Goal: Task Accomplishment & Management: Complete application form

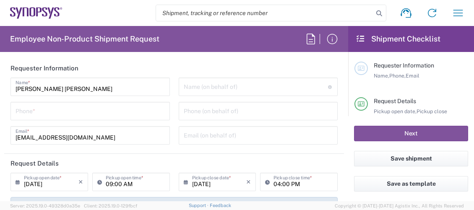
type input "Department"
type input "Germany"
type input "DE01, FAC, DE02, Munich 110158"
type input "Delivered at Place"
type input "Bavaria"
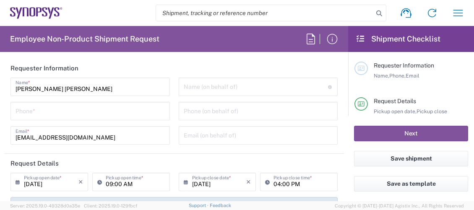
type input "Germany"
type input "Munich DE24"
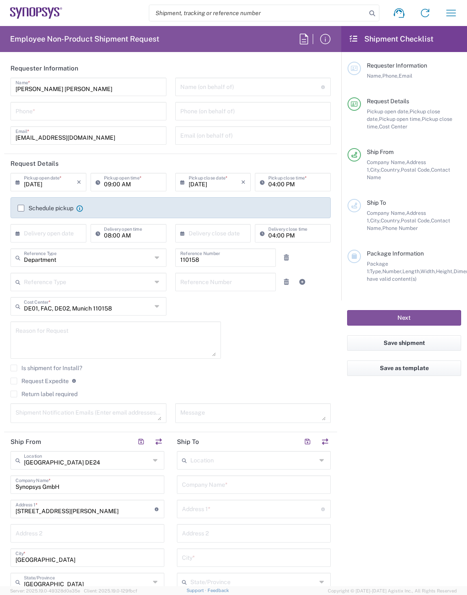
click at [252, 86] on input "text" at bounding box center [250, 86] width 141 height 15
paste input "Shreyas Dadheech"
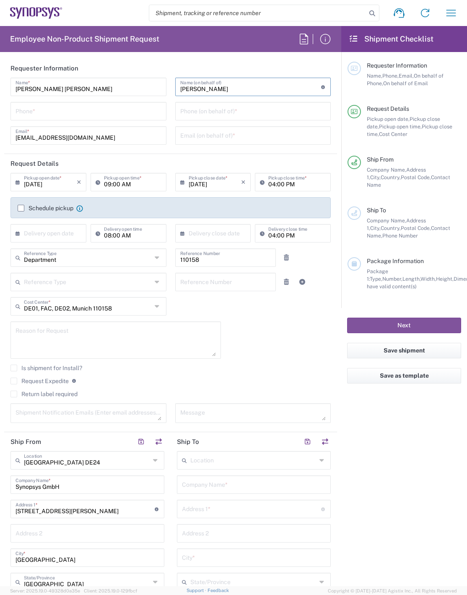
type input "Shreyas Dadheech"
drag, startPoint x: 227, startPoint y: 110, endPoint x: 242, endPoint y: 111, distance: 15.5
click at [227, 110] on input "tel" at bounding box center [253, 110] width 146 height 15
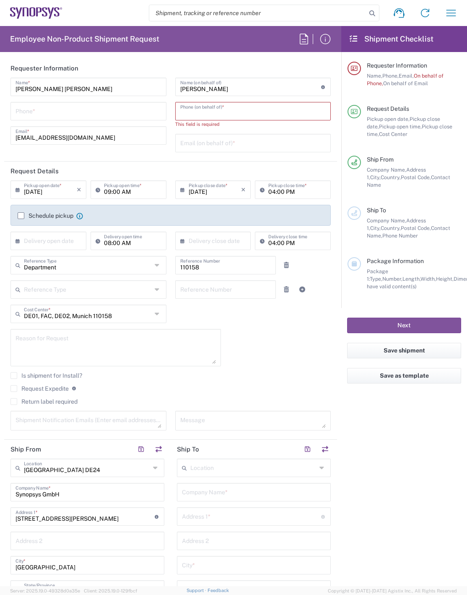
click at [306, 115] on input "tel" at bounding box center [253, 110] width 146 height 15
paste input "+49.89.54196414"
click at [189, 113] on input "+49.89.54196414" at bounding box center [253, 110] width 146 height 15
click at [198, 112] on input "+4989.54196414" at bounding box center [253, 110] width 146 height 15
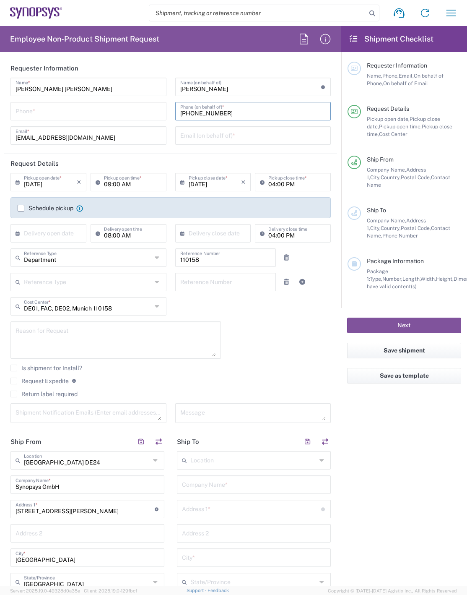
type input "+498954196414"
click at [203, 134] on input "text" at bounding box center [253, 135] width 146 height 15
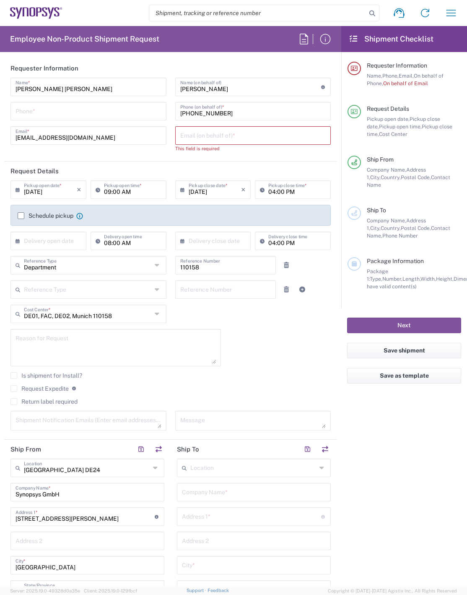
click at [273, 132] on input "text" at bounding box center [253, 135] width 146 height 15
paste input "dadheech@synopsys.com"
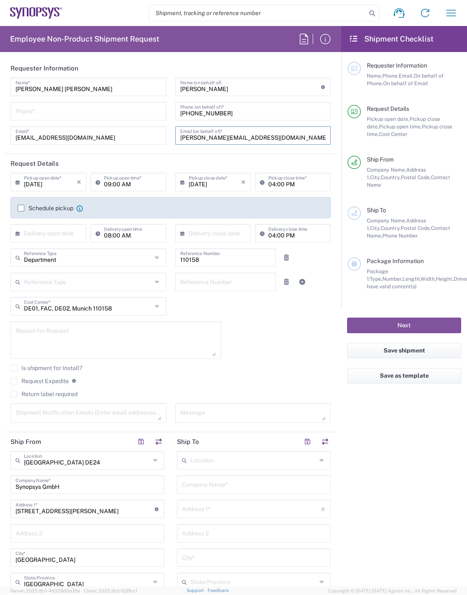
type input "dadheech@synopsys.com"
click at [50, 113] on input "tel" at bounding box center [89, 110] width 146 height 15
click at [15, 113] on div "08954796414 Phone *" at bounding box center [88, 111] width 156 height 18
click at [16, 113] on input "08954796414" at bounding box center [89, 110] width 146 height 15
click at [30, 113] on input "00408954796414" at bounding box center [89, 110] width 146 height 15
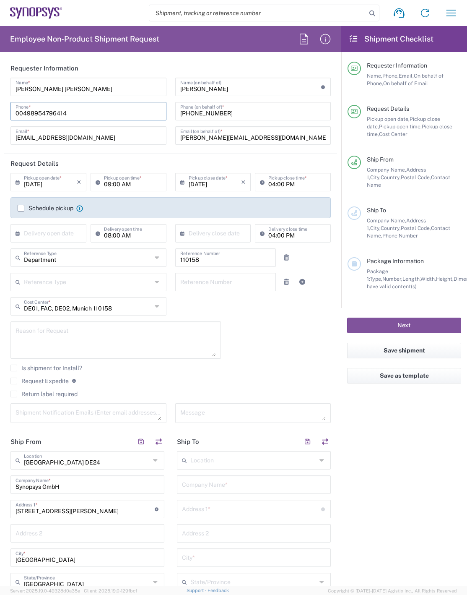
type input "00498954796414"
click at [21, 208] on label "Schedule pickup" at bounding box center [46, 208] width 56 height 7
click at [21, 208] on input "Schedule pickup" at bounding box center [21, 208] width 0 height 0
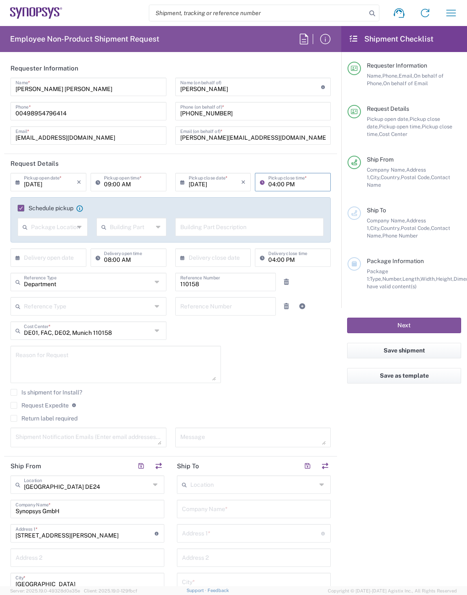
click at [270, 184] on input "04:00 PM" at bounding box center [297, 181] width 57 height 15
type input "01:00 PM"
click at [74, 210] on div "Package Location" at bounding box center [53, 227] width 70 height 18
click at [68, 210] on span "Front" at bounding box center [51, 245] width 67 height 13
type input "Front"
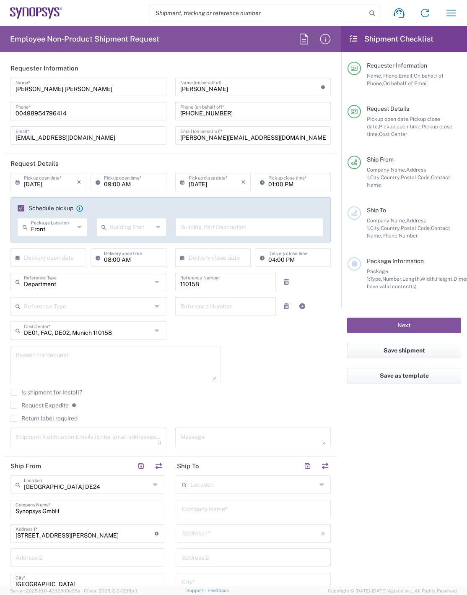
click at [156, 210] on icon at bounding box center [158, 226] width 5 height 13
click at [141, 210] on span "Building" at bounding box center [129, 259] width 67 height 13
type input "Building"
click at [208, 210] on input "text" at bounding box center [249, 226] width 139 height 15
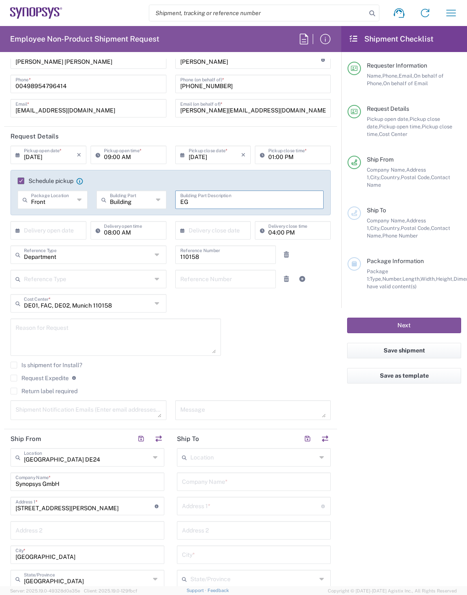
scroll to position [42, 0]
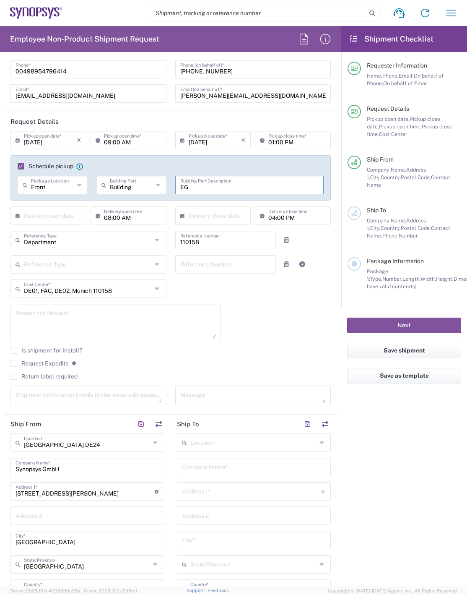
type input "EG"
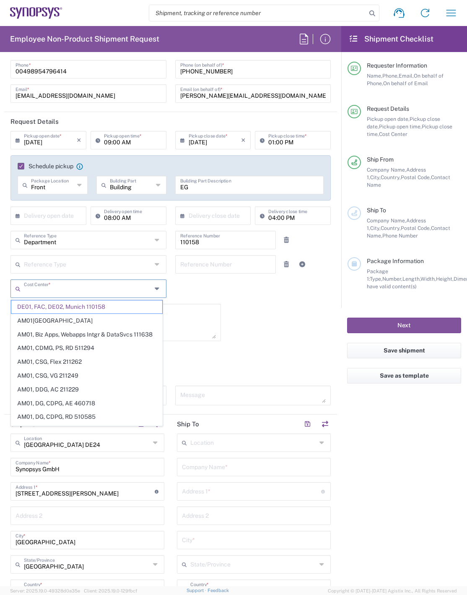
drag, startPoint x: 117, startPoint y: 288, endPoint x: 57, endPoint y: 284, distance: 60.1
click at [57, 210] on input "text" at bounding box center [88, 288] width 128 height 15
paste input "DE01, CIO IT, ECIS7"
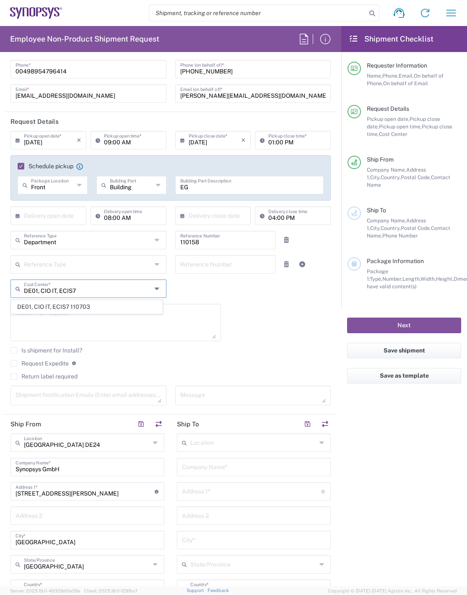
type input "DE01, CIO IT, ECIS7"
click at [100, 210] on span "DE01, CIO IT, ECIS7 110703" at bounding box center [86, 306] width 151 height 13
type input "110703"
type input "DE01, CIO IT, ECIS7 110703"
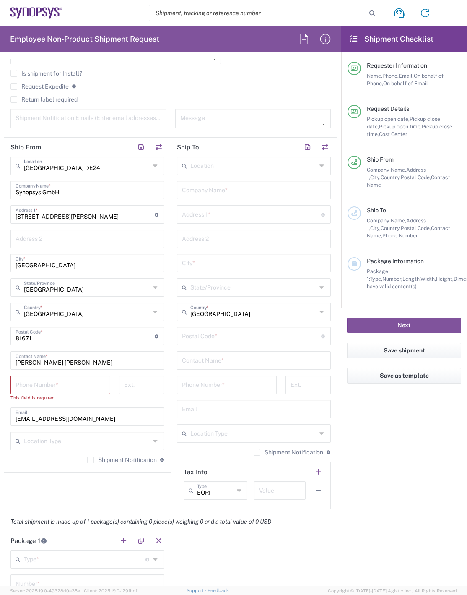
scroll to position [336, 0]
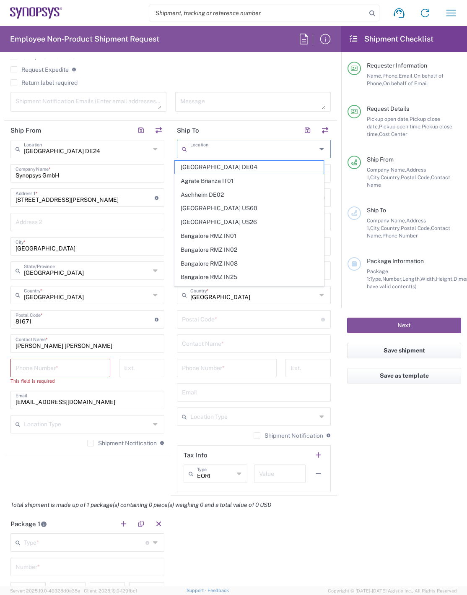
click at [247, 150] on input "text" at bounding box center [253, 148] width 126 height 15
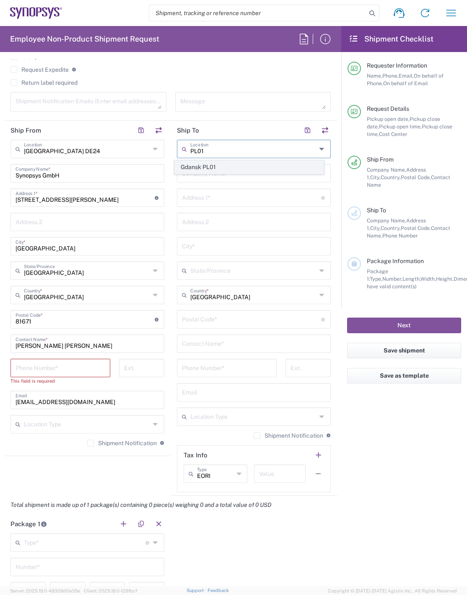
click at [242, 167] on span "Gdansk PL01" at bounding box center [249, 167] width 149 height 13
type input "Gdansk PL01"
type input "Synopsys Poland Sp.Z.o.o"
type input "Arkonska Business Park Ul"
type input "Arkonska 6/A4"
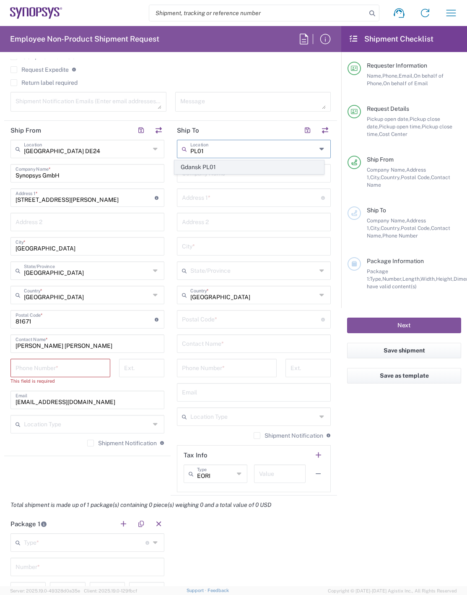
type input "Gdansk"
type input "Poland"
type input "80-387"
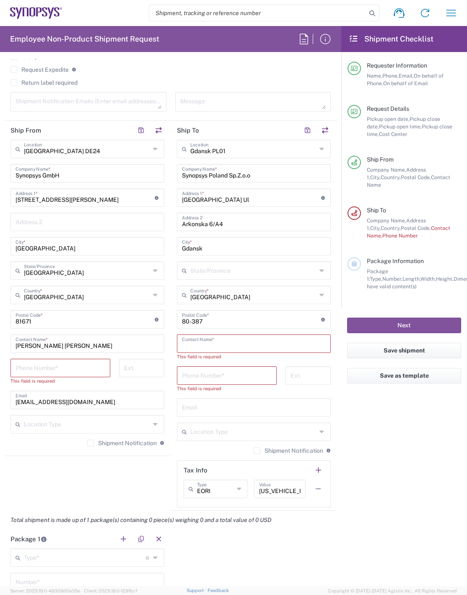
click at [206, 210] on input "text" at bounding box center [254, 343] width 144 height 15
paste input "Andrew Kachar"
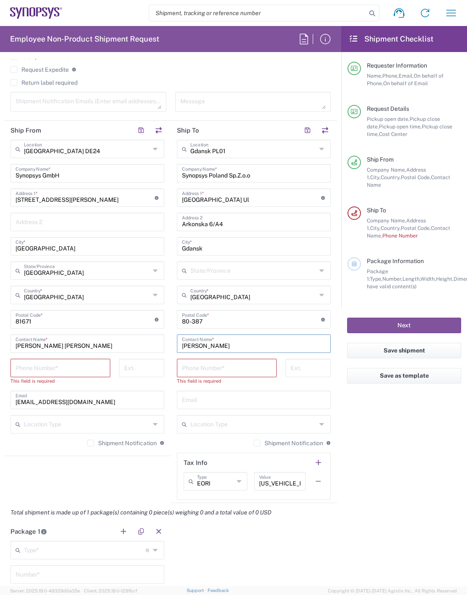
type input "Andrew Kachar"
click at [230, 210] on input "tel" at bounding box center [227, 367] width 90 height 15
click at [184, 210] on input "tel" at bounding box center [227, 367] width 90 height 15
paste input "48-58-881-01-50"
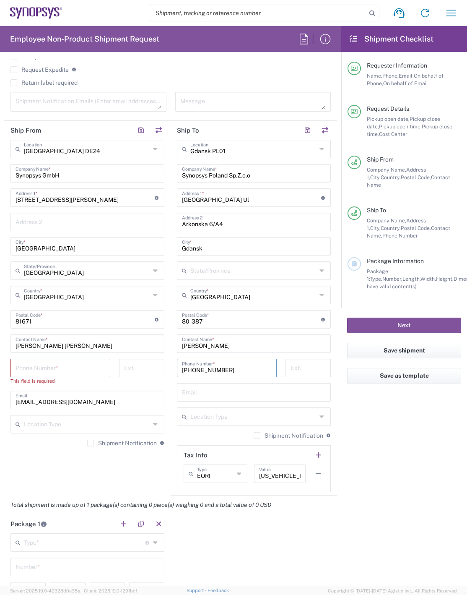
type input "48-58-881-01-50"
click at [50, 210] on input "tel" at bounding box center [61, 367] width 90 height 15
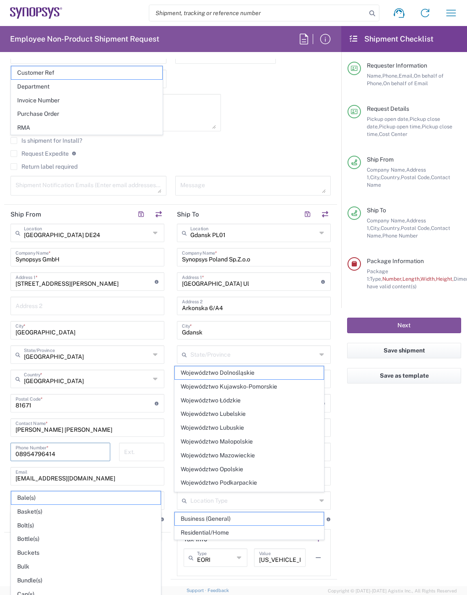
scroll to position [294, 0]
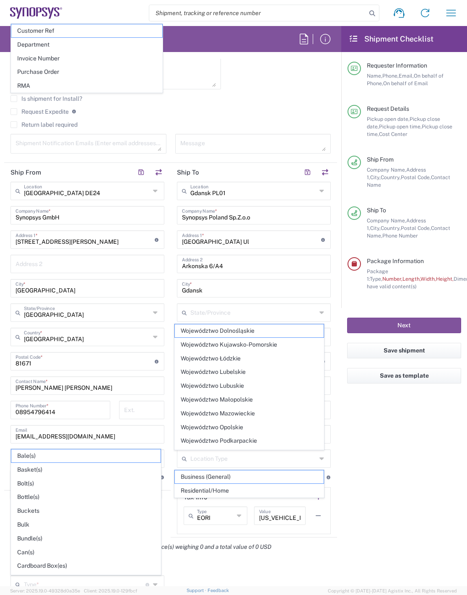
click at [373, 210] on agx-form-checklist "Shipment Checklist Requester Information Name, Phone, Email, On behalf of Phone…" at bounding box center [405, 306] width 126 height 560
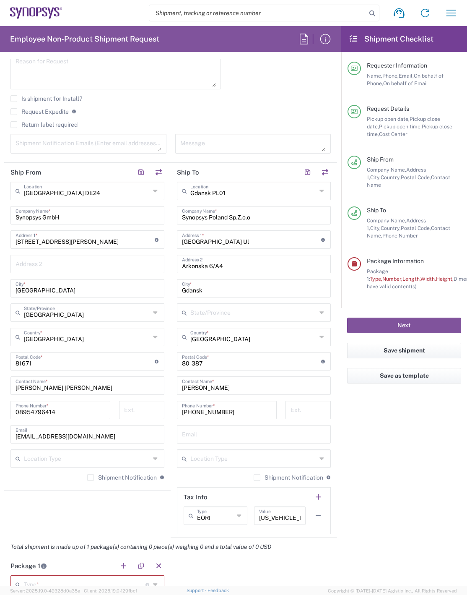
click at [16, 210] on input "08954796414" at bounding box center [61, 409] width 90 height 15
click at [31, 210] on input "00408954796414" at bounding box center [61, 409] width 90 height 15
type input "00498954796414"
click at [370, 210] on agx-form-checklist "Shipment Checklist Requester Information Name, Phone, Email, On behalf of Phone…" at bounding box center [405, 306] width 126 height 560
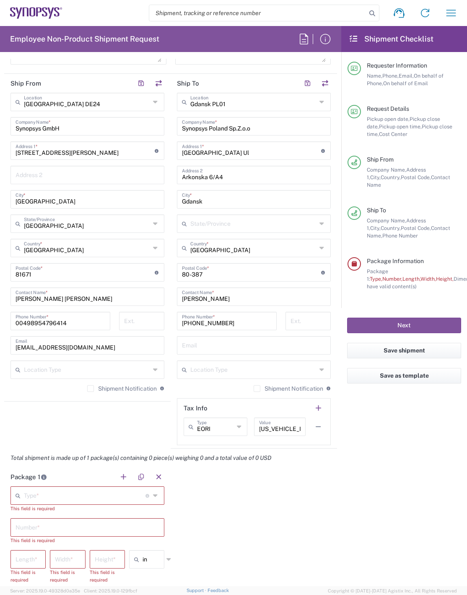
scroll to position [420, 0]
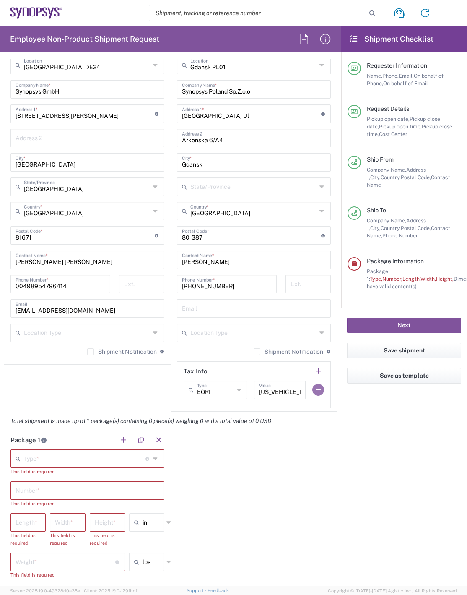
click at [313, 210] on button "button" at bounding box center [319, 390] width 12 height 12
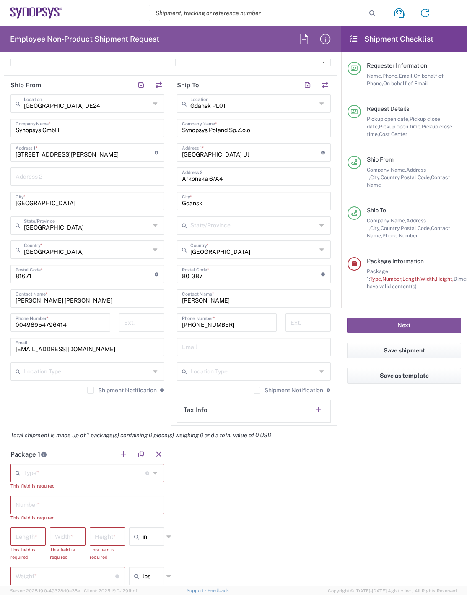
scroll to position [336, 0]
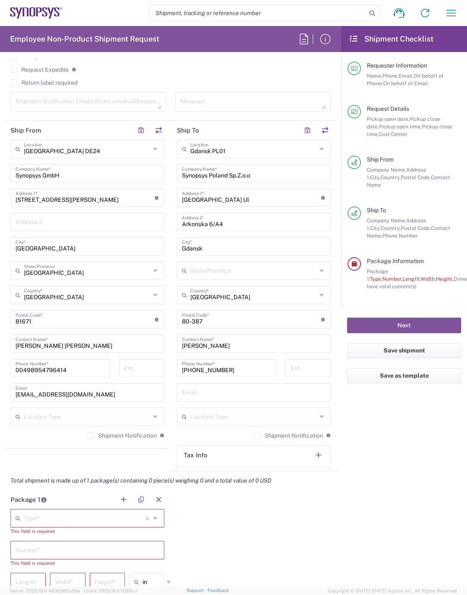
click at [238, 210] on header "Tax Info" at bounding box center [253, 455] width 153 height 19
click at [313, 210] on button "button" at bounding box center [319, 455] width 12 height 12
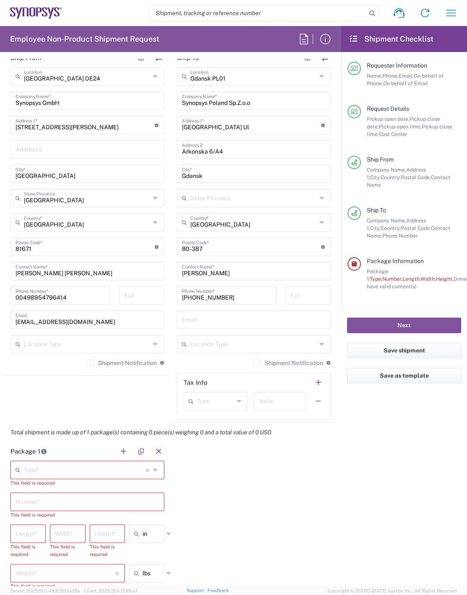
scroll to position [420, 0]
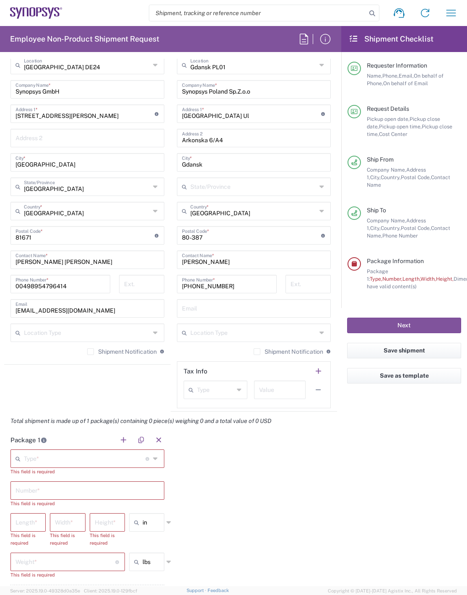
click at [237, 210] on icon at bounding box center [239, 389] width 5 height 13
click at [222, 210] on span "EORI" at bounding box center [212, 421] width 60 height 13
type input "EORI"
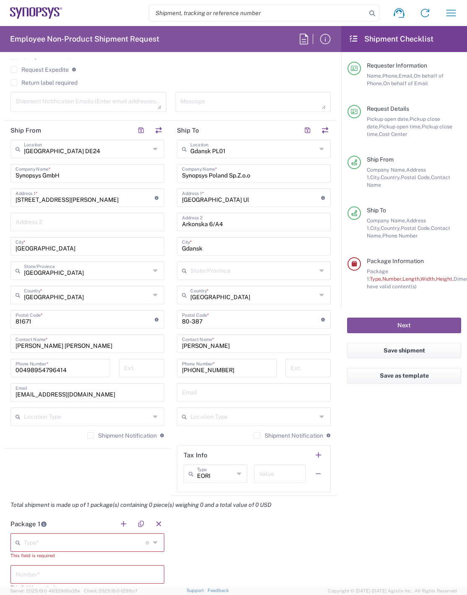
scroll to position [294, 0]
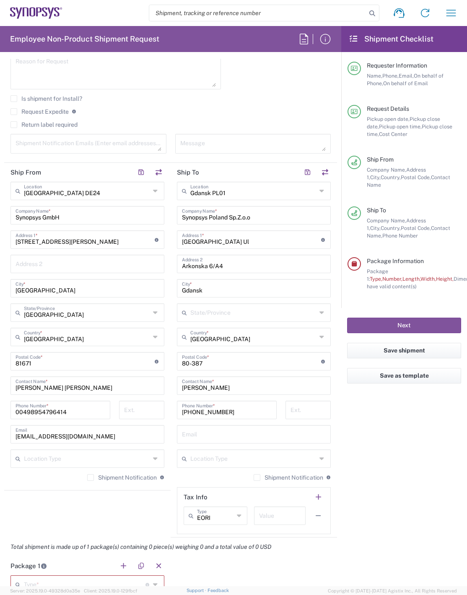
click at [214, 210] on input "text" at bounding box center [254, 433] width 144 height 15
click at [282, 210] on input "text" at bounding box center [254, 433] width 144 height 15
paste input "kachar@synopsys.com"
type input "kachar@synopsys.com"
click at [425, 210] on agx-form-checklist "Shipment Checklist Requester Information Name, Phone, Email, On behalf of Phone…" at bounding box center [405, 306] width 126 height 560
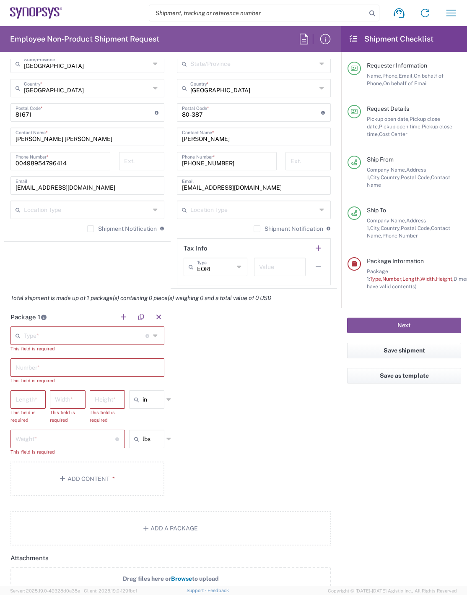
scroll to position [587, 0]
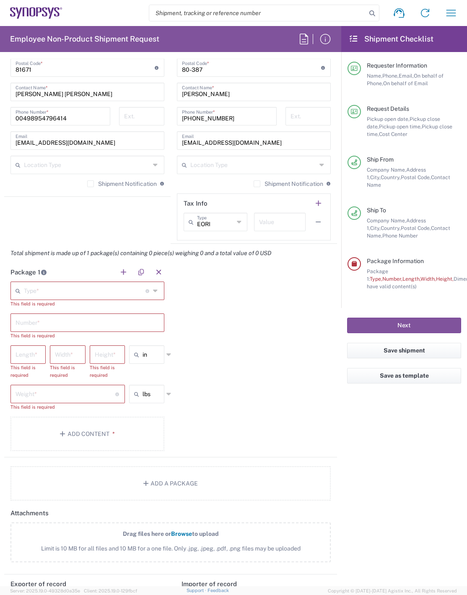
click at [153, 210] on icon at bounding box center [156, 290] width 6 height 13
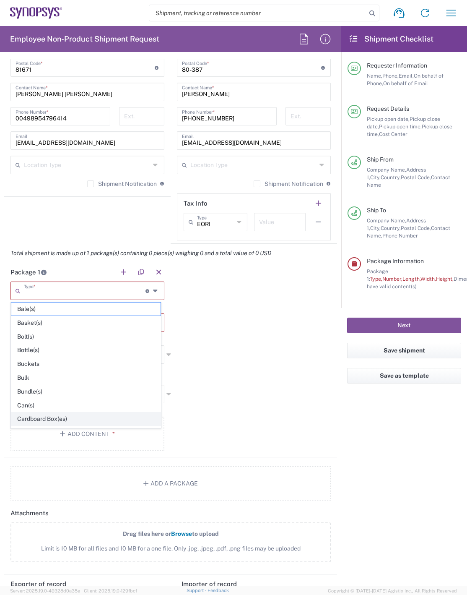
scroll to position [42, 0]
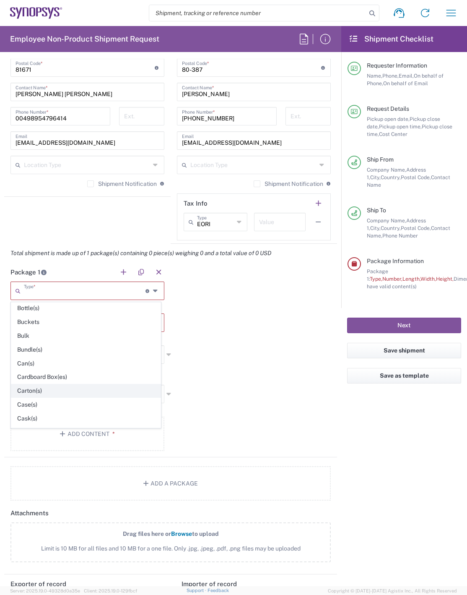
click at [78, 210] on span "Carton(s)" at bounding box center [85, 390] width 149 height 13
type input "Carton(s)"
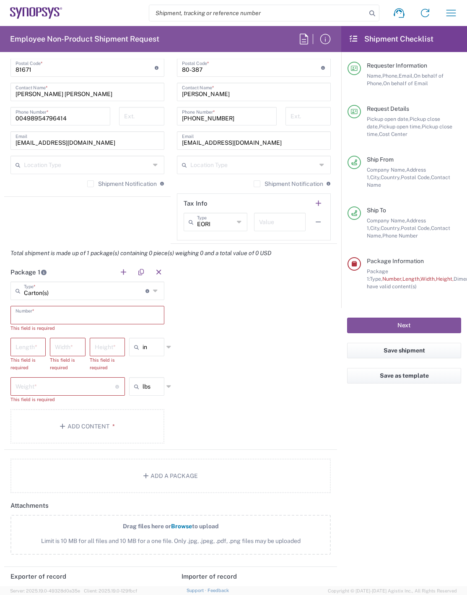
click at [44, 210] on input "text" at bounding box center [88, 314] width 144 height 15
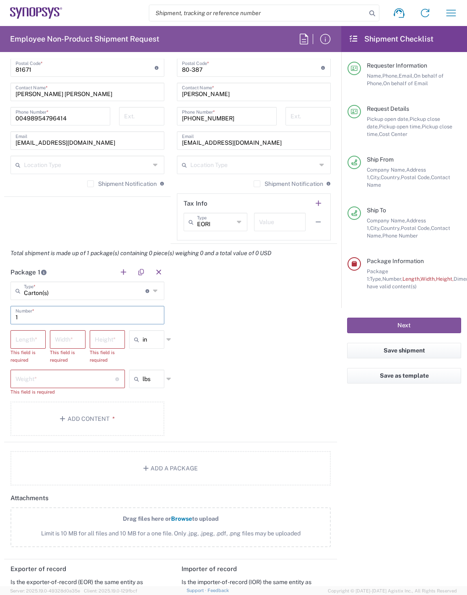
type input "1"
click at [22, 210] on input "number" at bounding box center [28, 338] width 25 height 15
type input "29"
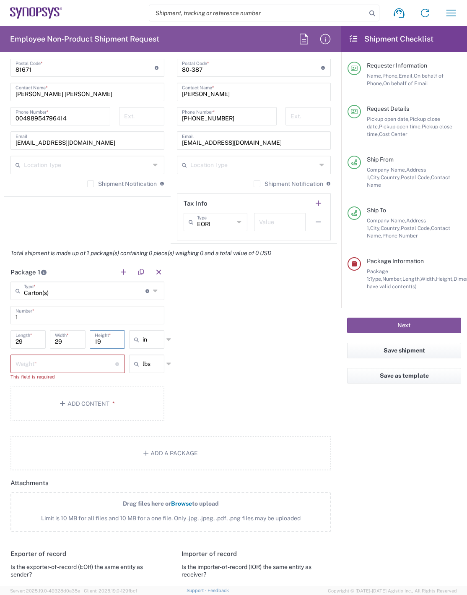
type input "19"
click at [167, 210] on icon at bounding box center [169, 339] width 5 height 13
click at [157, 210] on span "cm" at bounding box center [144, 371] width 33 height 13
type input "73.66"
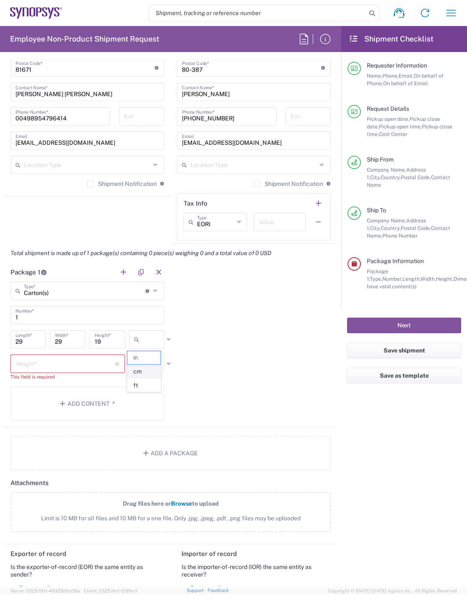
type input "48.26"
type input "cm"
drag, startPoint x: 33, startPoint y: 339, endPoint x: 2, endPoint y: 340, distance: 31.5
click at [2, 210] on form "Requester Information Silvana Mariana Matei Name * 00498954796414 Phone * smate…" at bounding box center [171, 322] width 342 height 527
type input "29"
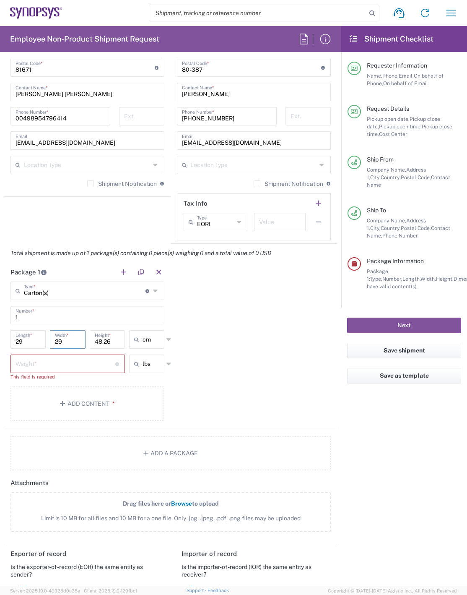
type input "29"
type input "19"
click at [167, 210] on icon at bounding box center [169, 363] width 5 height 13
click at [153, 210] on span "kgs" at bounding box center [144, 395] width 33 height 13
type input "kgs"
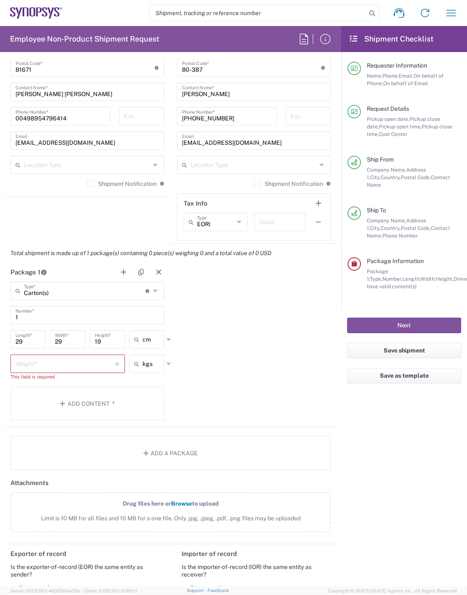
click at [68, 210] on input "number" at bounding box center [66, 363] width 100 height 15
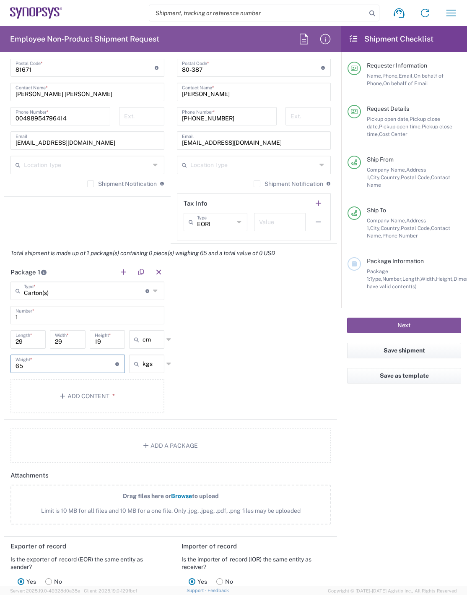
type input "6"
type input "5"
click at [66, 210] on icon "button" at bounding box center [64, 396] width 8 height 6
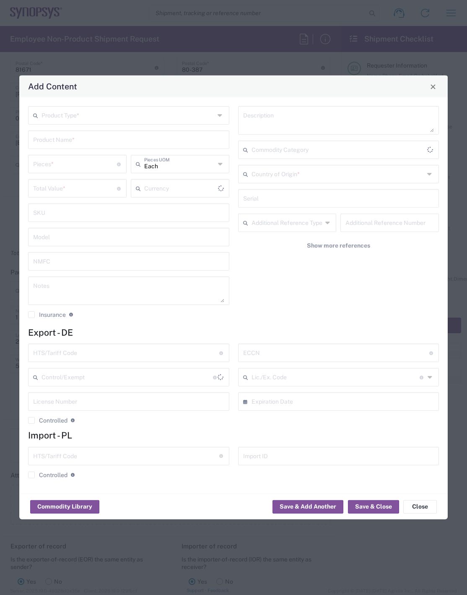
type input "US Dollar"
click at [221, 116] on icon at bounding box center [221, 115] width 7 height 13
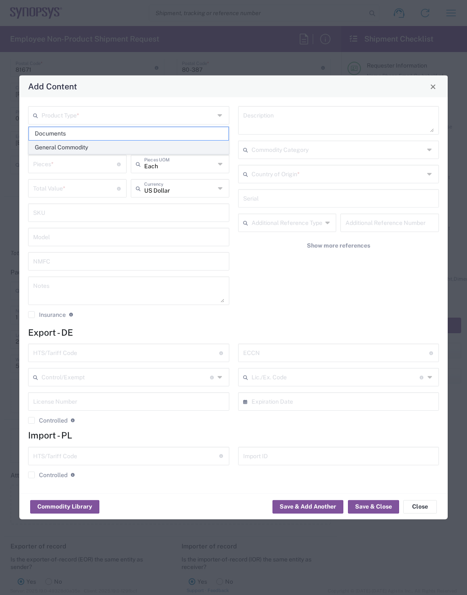
click at [118, 148] on span "General Commodity" at bounding box center [129, 147] width 200 height 13
type input "General Commodity"
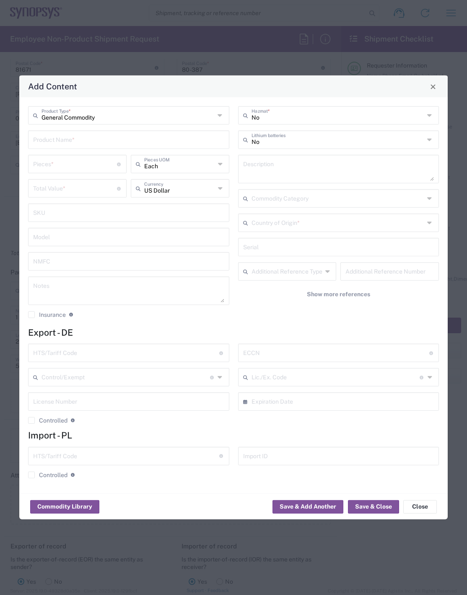
click at [98, 140] on input "text" at bounding box center [128, 139] width 191 height 15
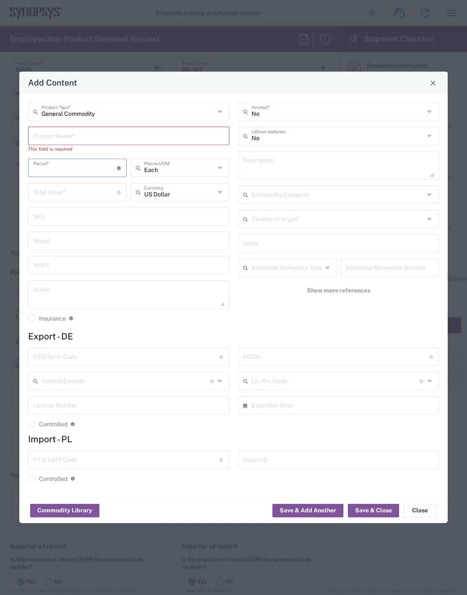
click at [70, 163] on input "number" at bounding box center [75, 167] width 84 height 15
type input "1"
click at [219, 192] on icon at bounding box center [221, 191] width 6 height 13
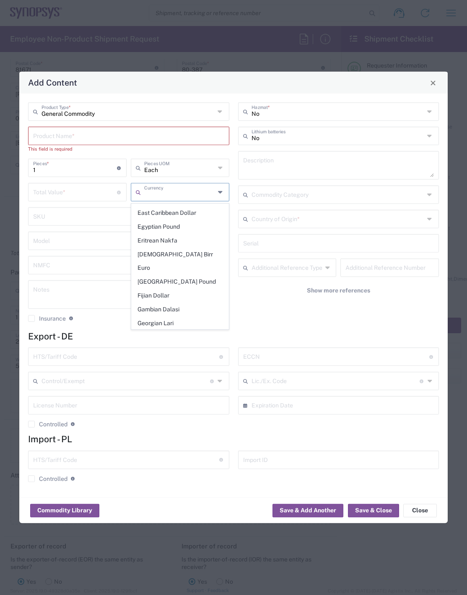
scroll to position [713, 0]
click at [192, 210] on span "Euro" at bounding box center [180, 265] width 97 height 13
type input "Euro"
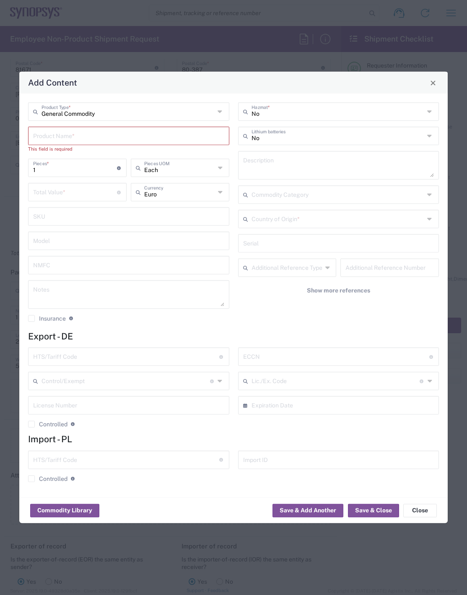
click at [107, 193] on input "number" at bounding box center [75, 191] width 84 height 15
type input "1000"
click at [128, 130] on input "text" at bounding box center [128, 135] width 191 height 15
click at [84, 170] on input "1" at bounding box center [75, 167] width 84 height 15
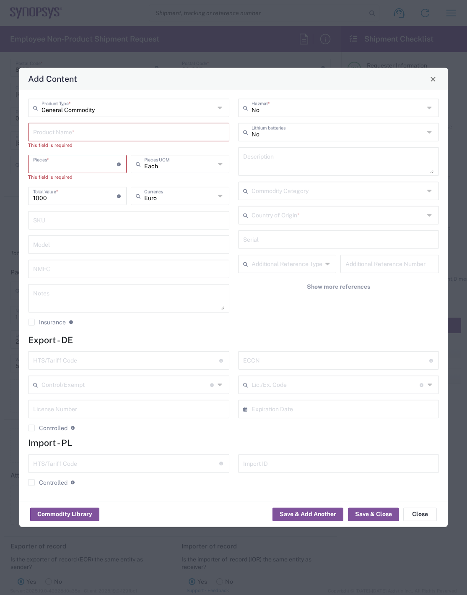
type input "2"
type input "2000"
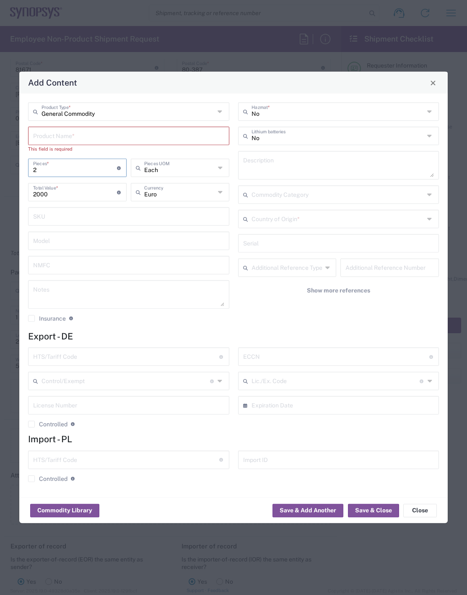
type input "2"
click at [102, 136] on input "text" at bounding box center [128, 135] width 191 height 15
drag, startPoint x: 53, startPoint y: 194, endPoint x: 26, endPoint y: 195, distance: 27.7
click at [26, 195] on div "General Commodity Product Type * Product Name * This field is required 2 Pieces…" at bounding box center [129, 215] width 210 height 226
type input "1000"
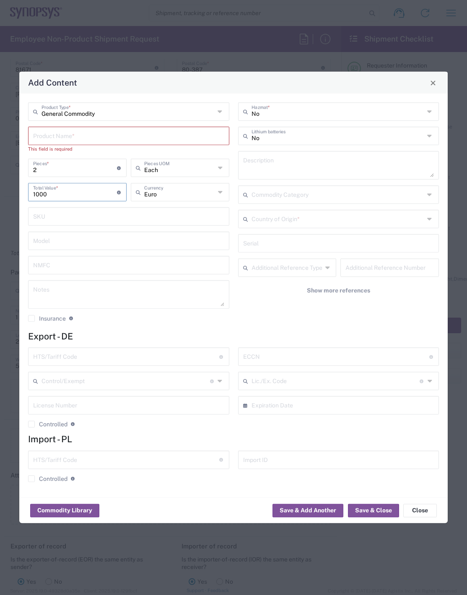
click at [77, 135] on input "text" at bounding box center [128, 135] width 191 height 15
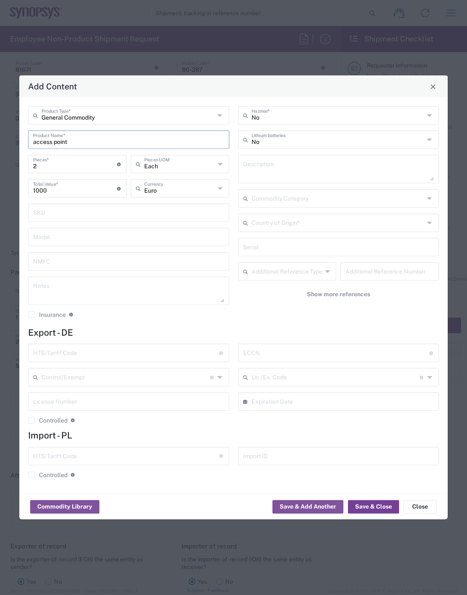
type input "access point"
click at [367, 210] on button "Save & Close" at bounding box center [373, 506] width 51 height 13
click at [431, 210] on icon at bounding box center [431, 222] width 7 height 13
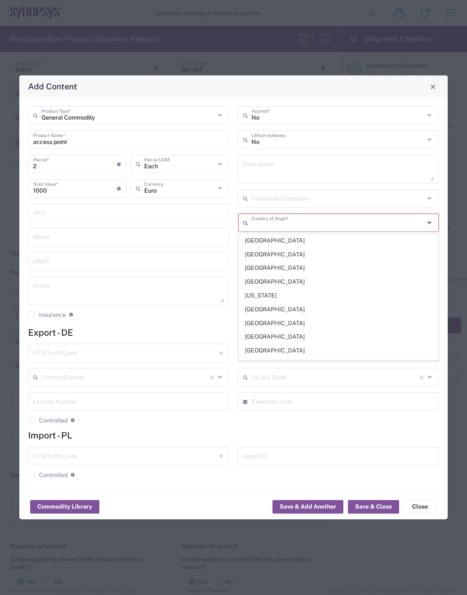
scroll to position [1091, 0]
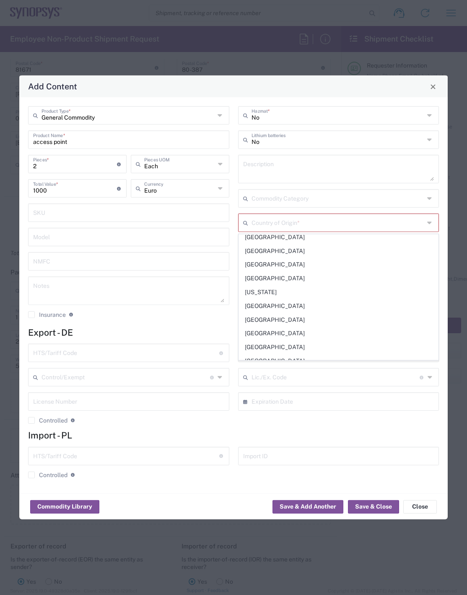
click at [361, 210] on span "Germany" at bounding box center [339, 306] width 200 height 13
type input "Germany"
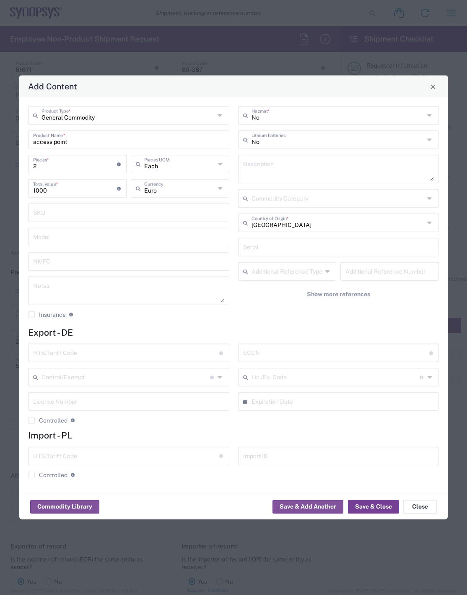
click at [387, 210] on button "Save & Close" at bounding box center [373, 506] width 51 height 13
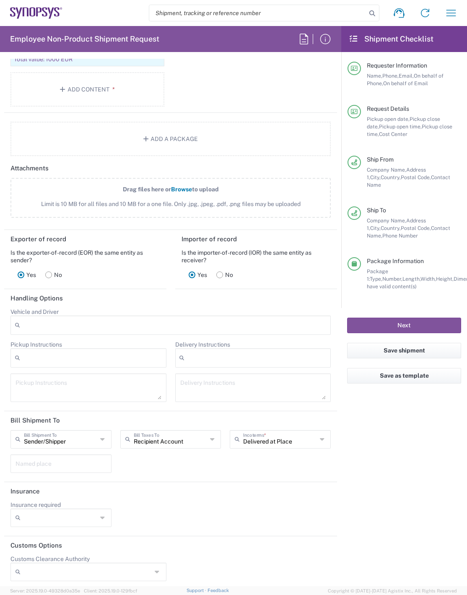
scroll to position [948, 0]
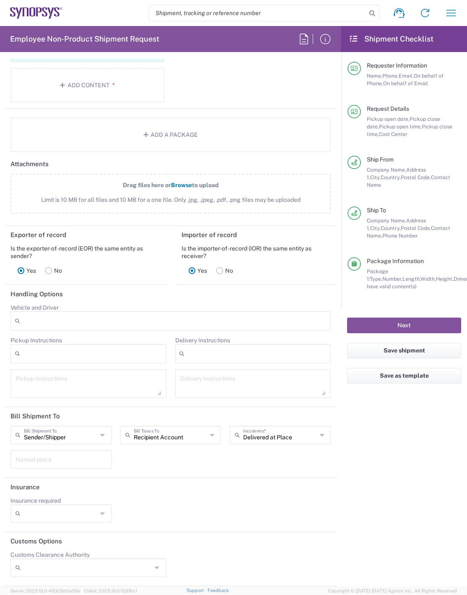
click at [102, 210] on icon at bounding box center [103, 513] width 6 height 13
click at [95, 210] on span "No" at bounding box center [59, 531] width 97 height 13
type input "No"
click at [420, 210] on button "Next" at bounding box center [404, 326] width 114 height 16
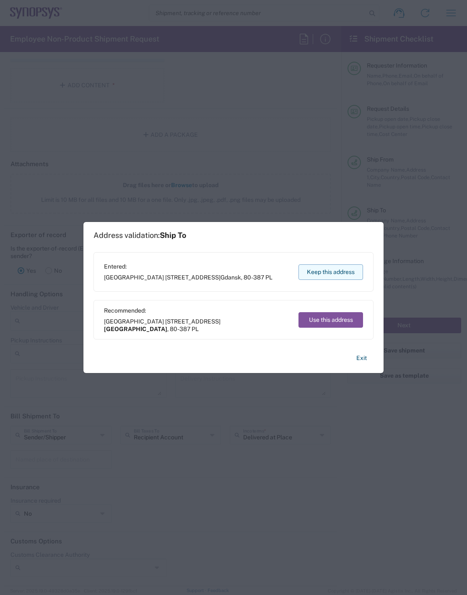
click at [340, 210] on button "Keep this address" at bounding box center [331, 272] width 65 height 16
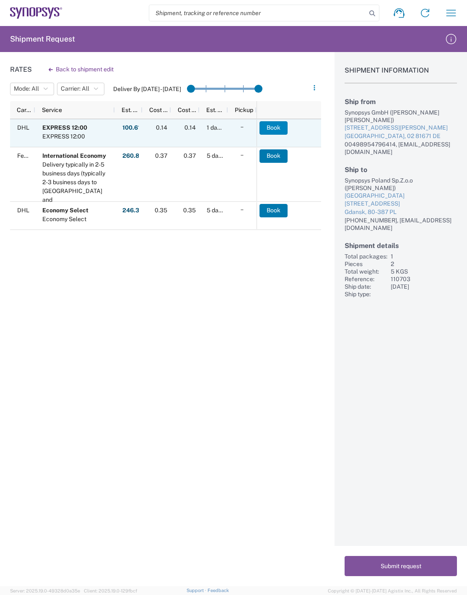
click at [271, 127] on button "Book" at bounding box center [274, 127] width 28 height 13
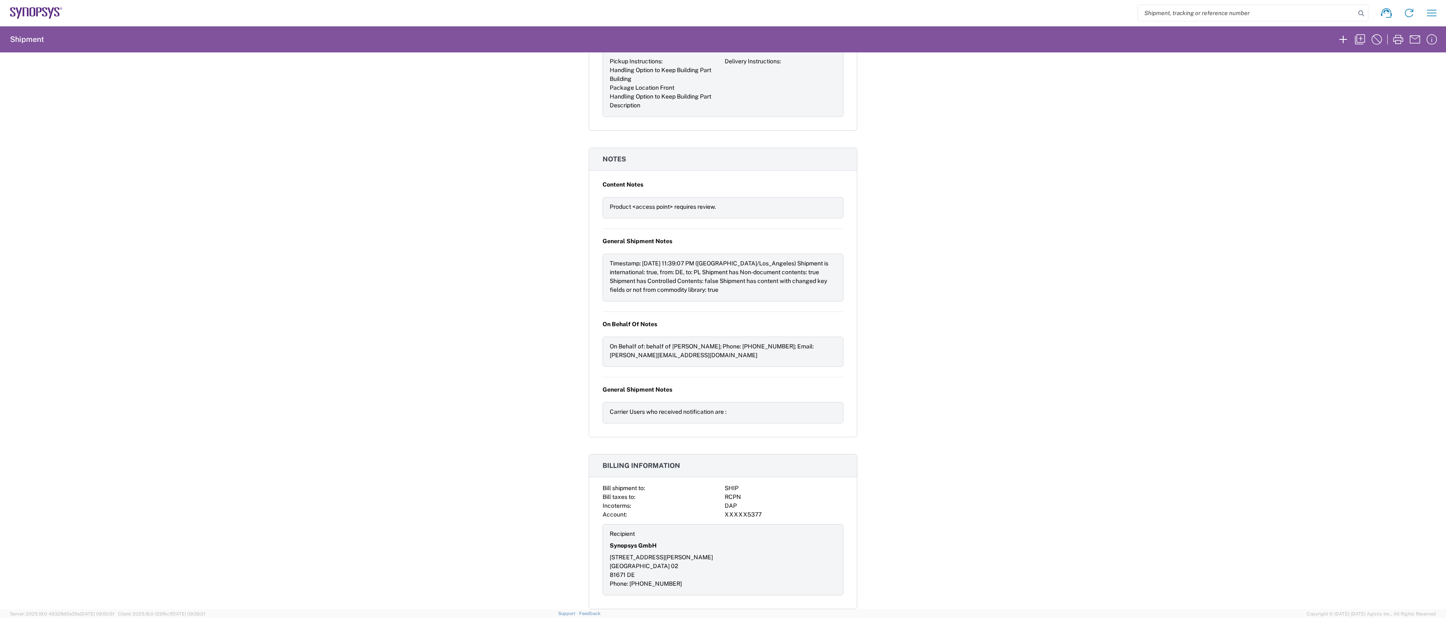
scroll to position [919, 0]
drag, startPoint x: 898, startPoint y: 166, endPoint x: 972, endPoint y: 137, distance: 79.6
click at [474, 166] on div "Shipment 56860359 Google Maps Carrier information Carrier name: DHL Service lev…" at bounding box center [723, 330] width 1446 height 557
